Goal: Task Accomplishment & Management: Manage account settings

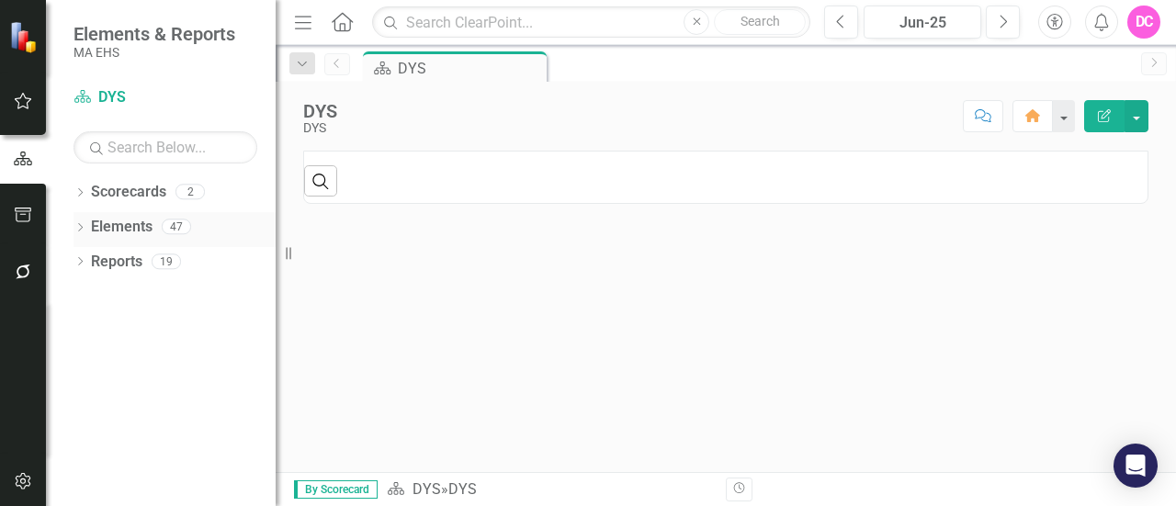
click at [149, 221] on link "Elements" at bounding box center [122, 227] width 62 height 21
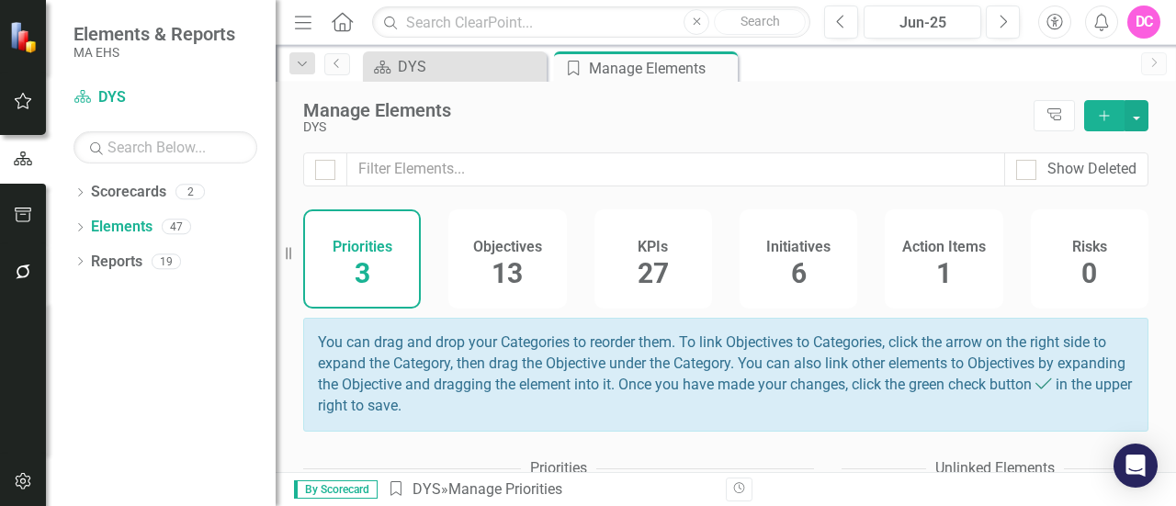
click at [637, 253] on h4 "KPIs" at bounding box center [652, 247] width 30 height 17
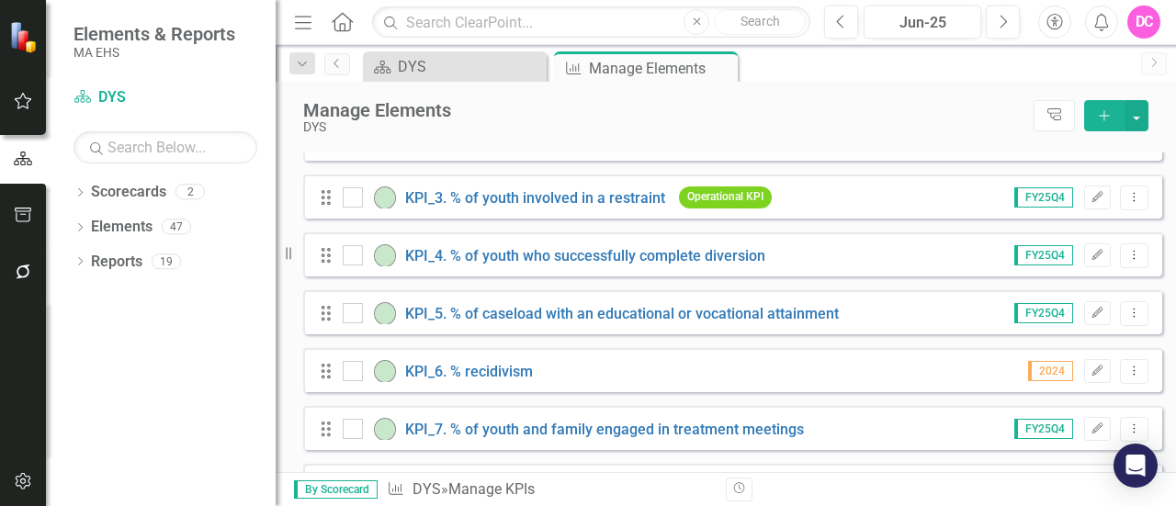
scroll to position [266, 0]
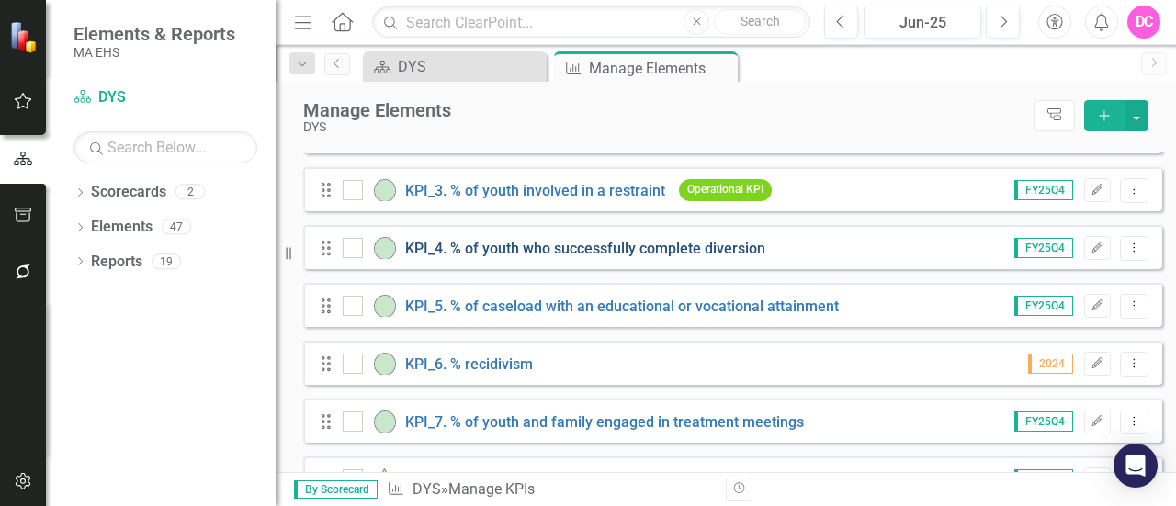
click at [744, 254] on link "KPI_4. % of youth who successfully complete diversion" at bounding box center [585, 248] width 360 height 17
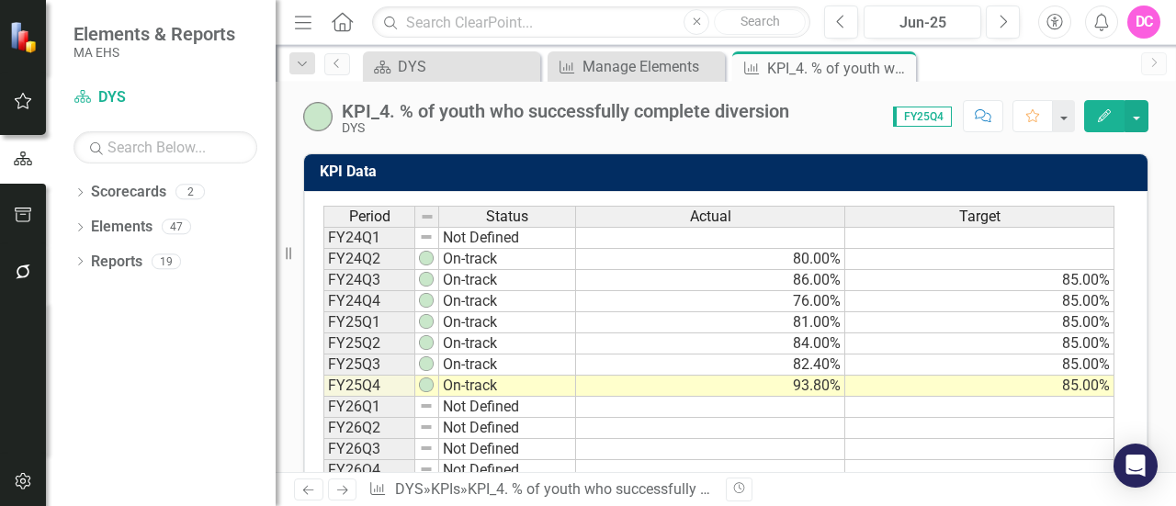
scroll to position [653, 0]
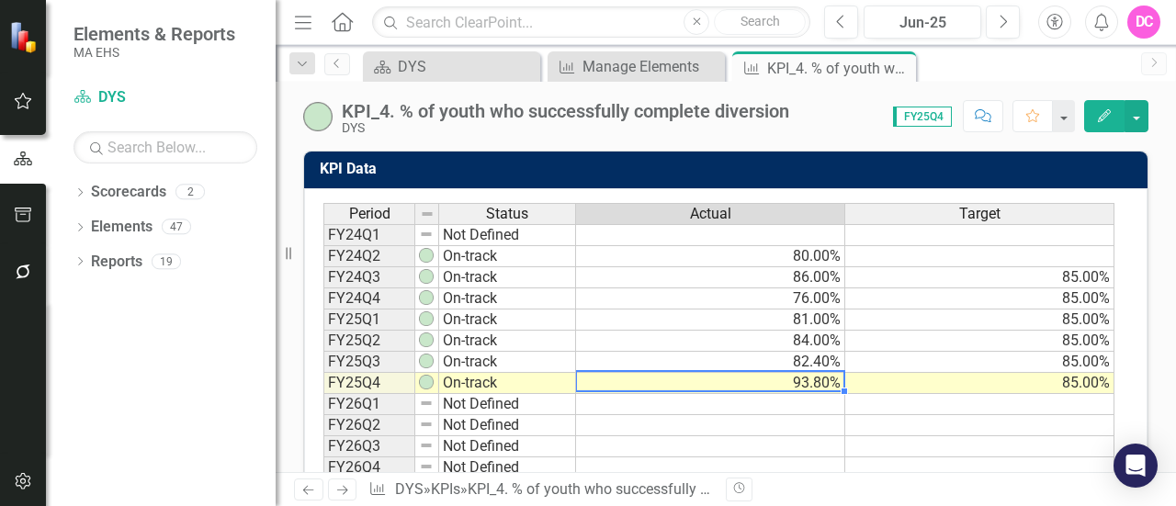
click at [801, 374] on td "93.80%" at bounding box center [710, 383] width 269 height 21
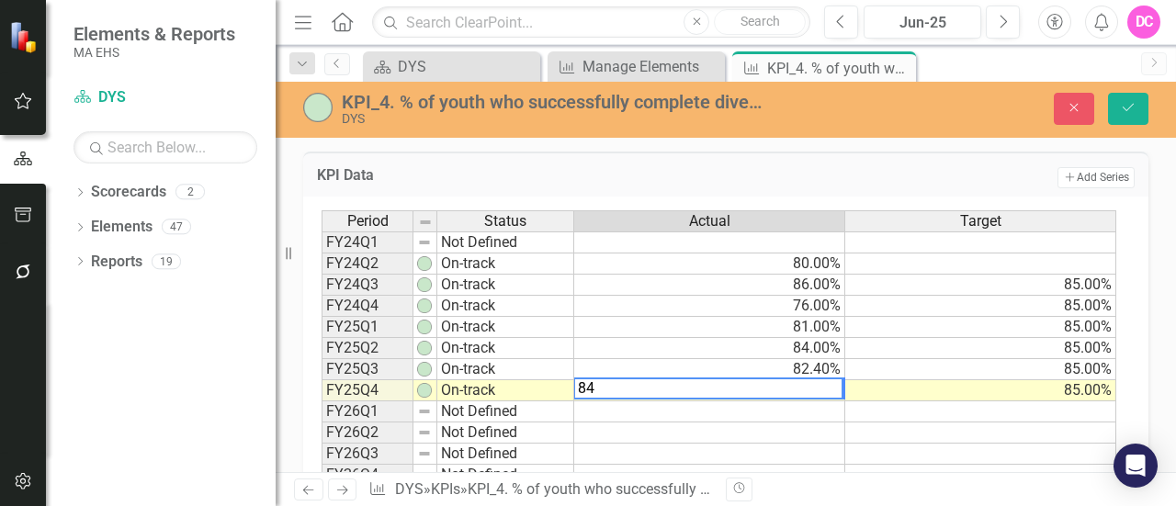
type textarea "84"
click at [798, 423] on td at bounding box center [709, 433] width 271 height 21
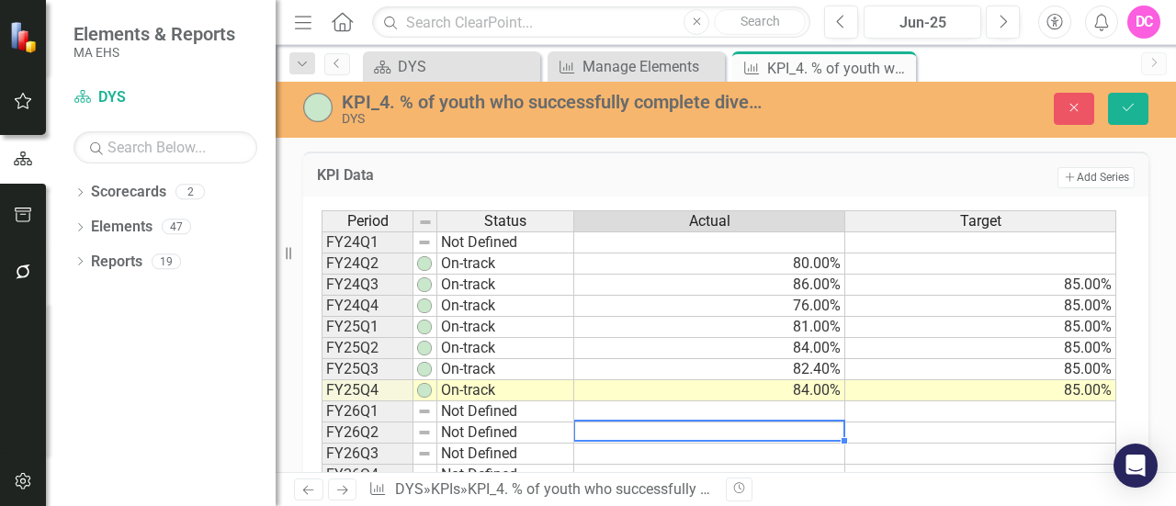
click at [817, 401] on td at bounding box center [709, 411] width 271 height 21
type textarea "84"
click at [972, 401] on td at bounding box center [980, 411] width 271 height 21
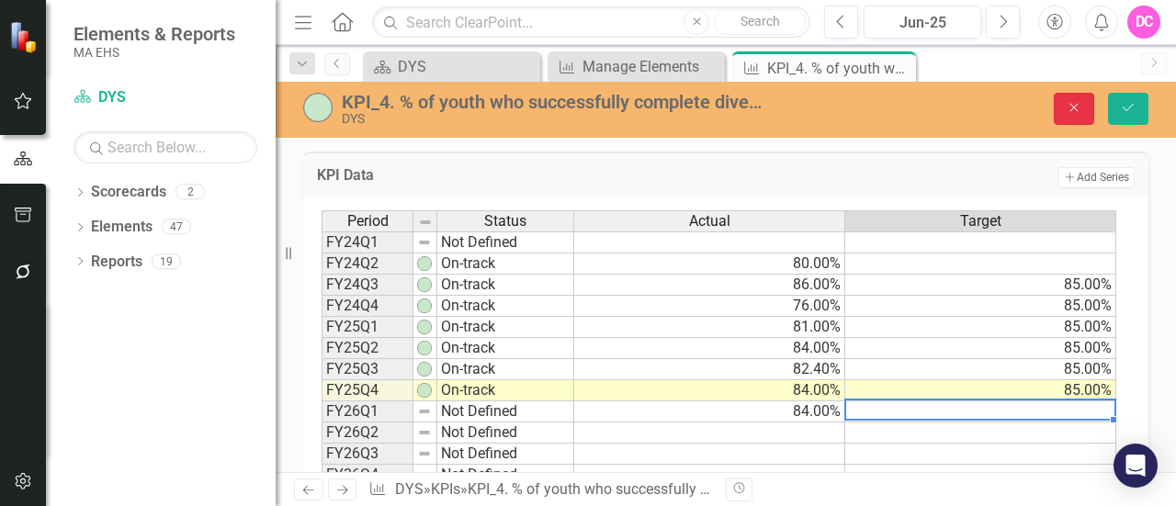
click at [1085, 102] on button "Close" at bounding box center [1074, 109] width 40 height 32
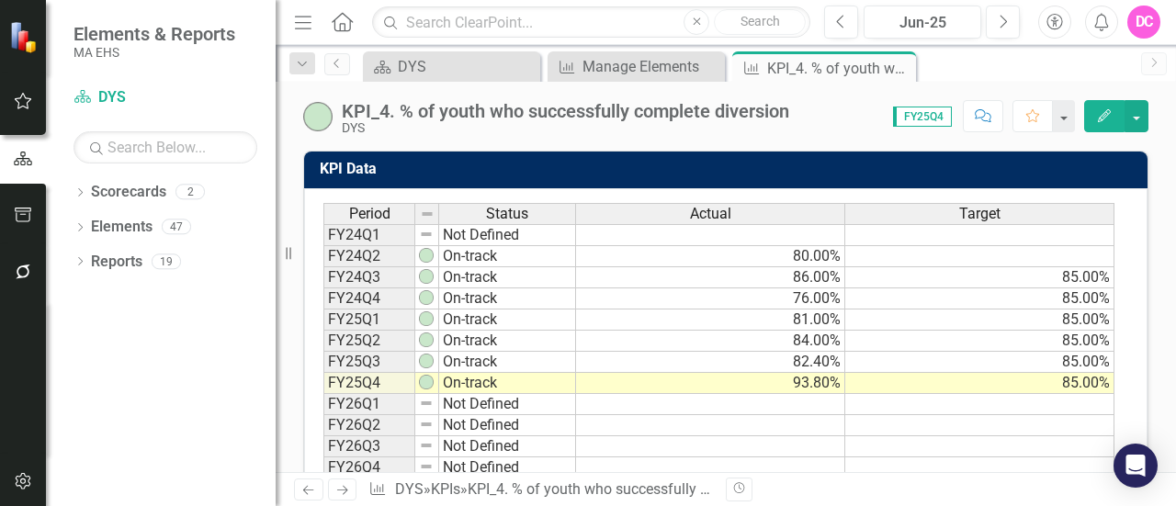
click at [460, 398] on td "Not Defined" at bounding box center [507, 404] width 137 height 21
click at [496, 396] on td "Not Defined" at bounding box center [507, 404] width 137 height 21
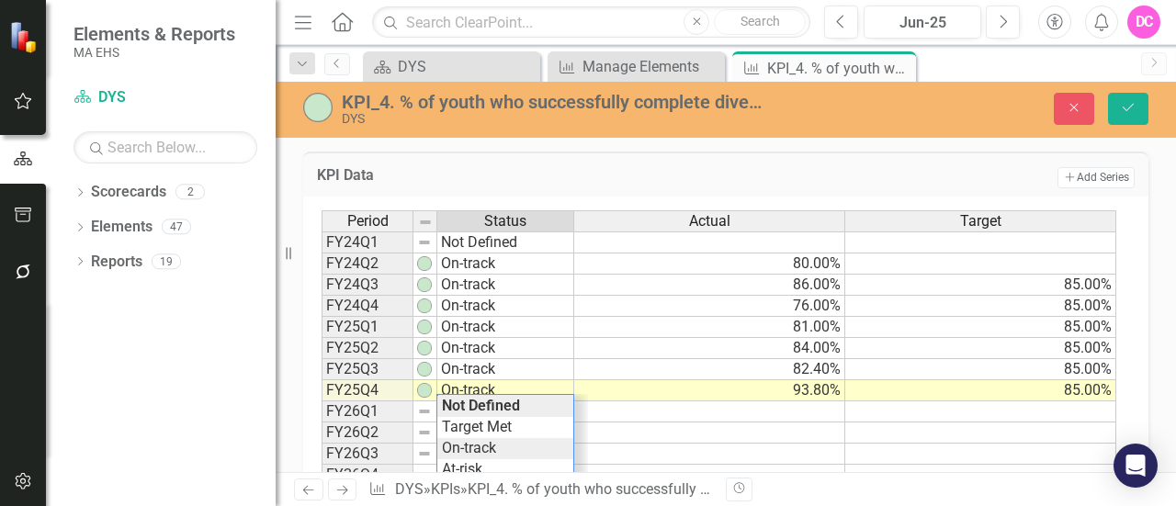
type textarea "On-track"
click at [496, 439] on div "Period Status Actual Target FY24Q1 Not Defined FY24Q2 On-track 80.00% FY24Q3 On…" at bounding box center [718, 390] width 795 height 361
click at [810, 402] on td at bounding box center [709, 411] width 271 height 21
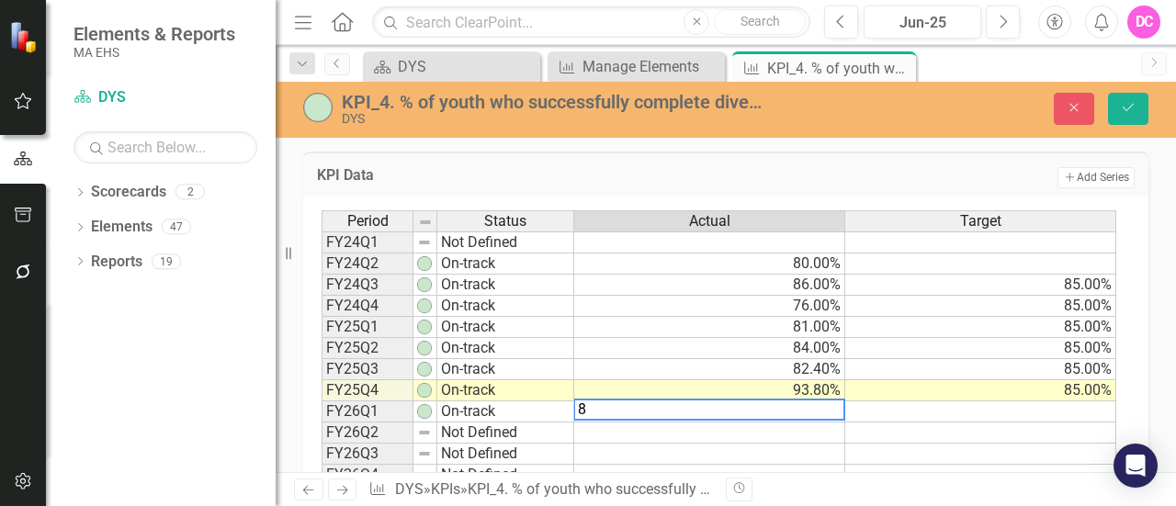
type textarea "84"
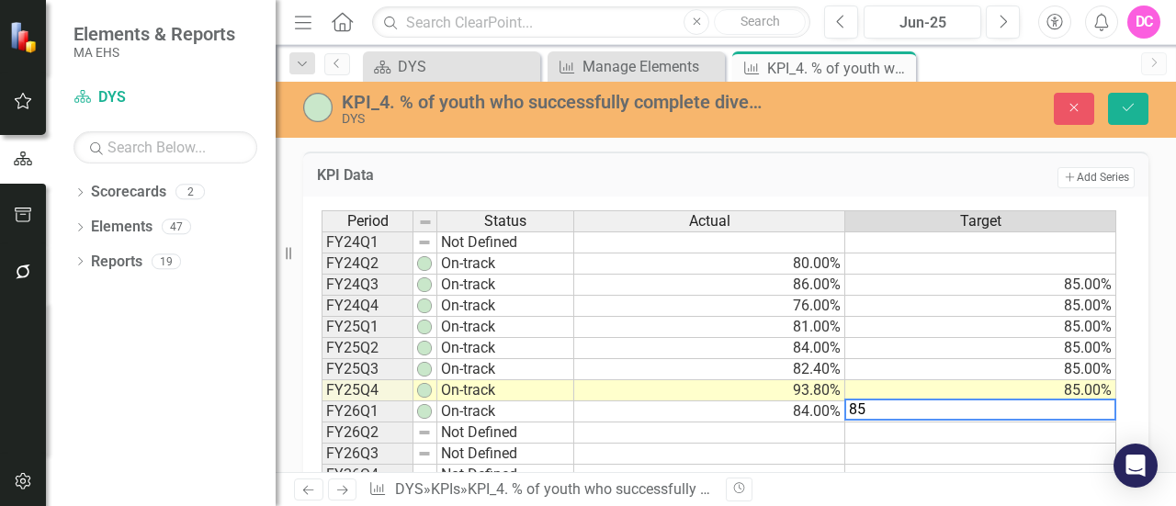
type textarea "84"
click at [683, 340] on td "84.00%" at bounding box center [709, 348] width 271 height 21
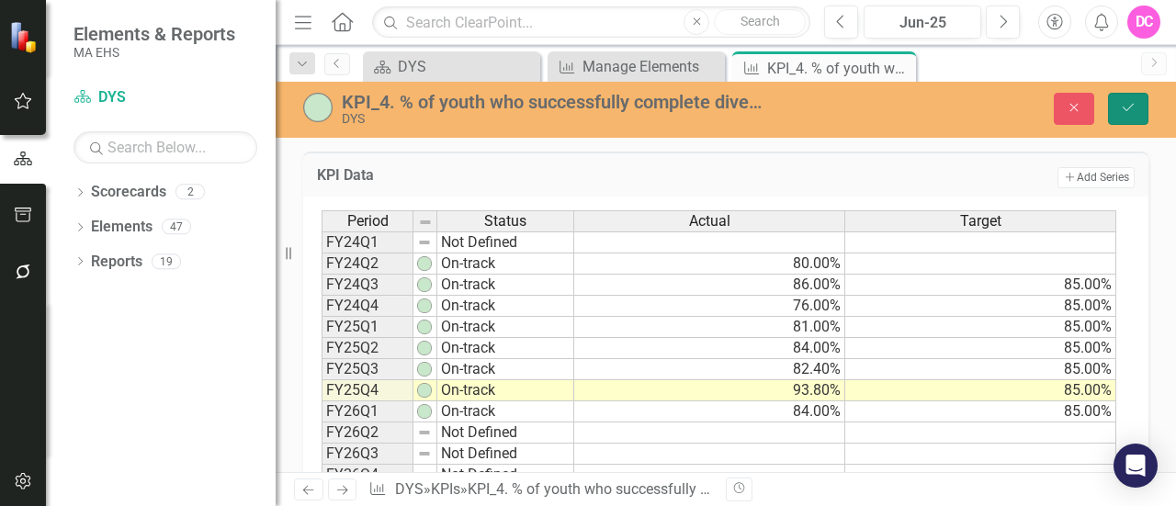
click at [1124, 114] on icon "Save" at bounding box center [1128, 107] width 17 height 13
